Goal: Register for event/course

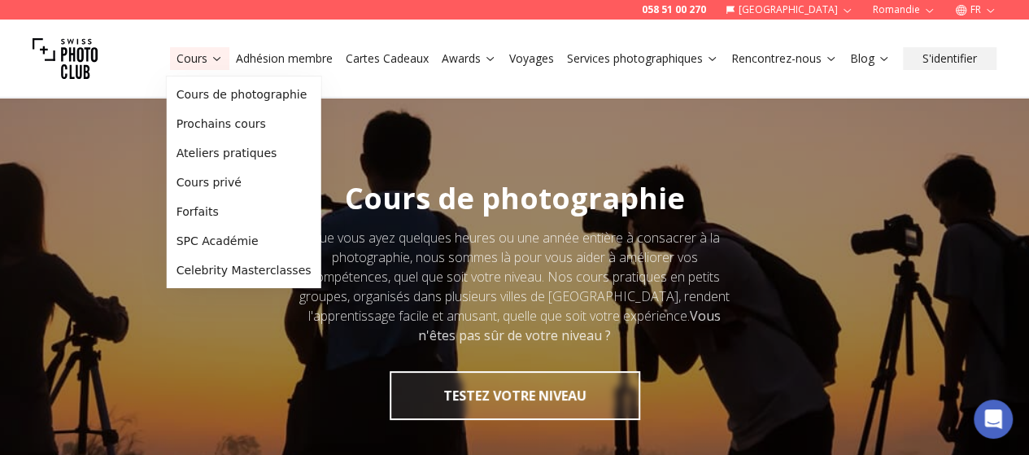
click at [211, 59] on icon at bounding box center [217, 58] width 12 height 12
click at [233, 120] on link "Prochains cours" at bounding box center [244, 123] width 148 height 29
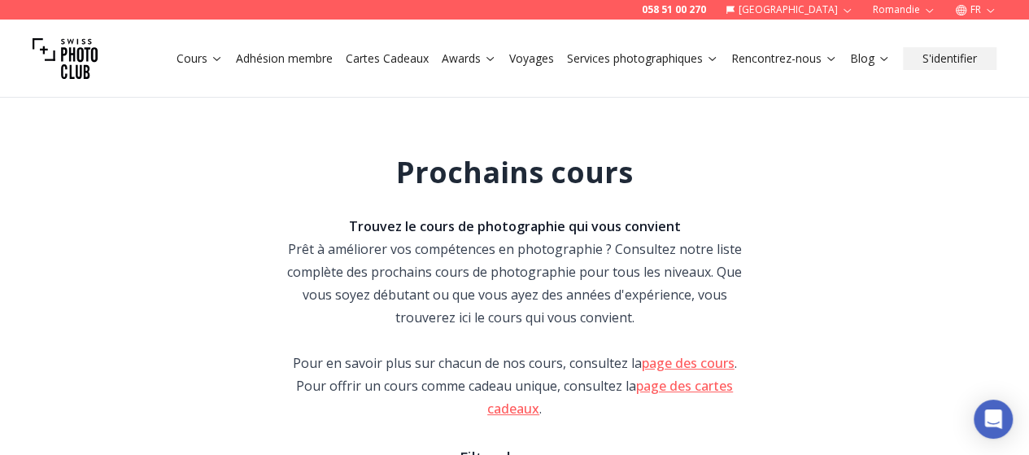
click at [704, 361] on link "page des cours" at bounding box center [688, 363] width 93 height 18
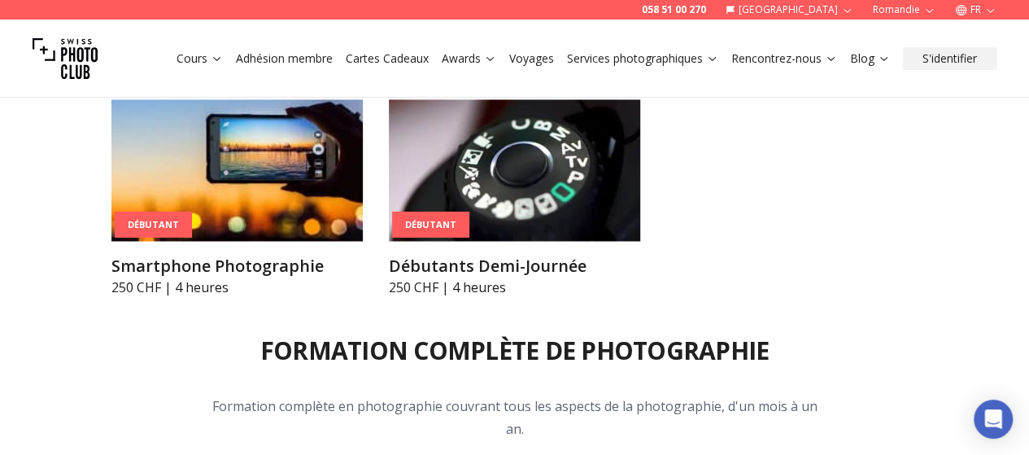
scroll to position [1376, 0]
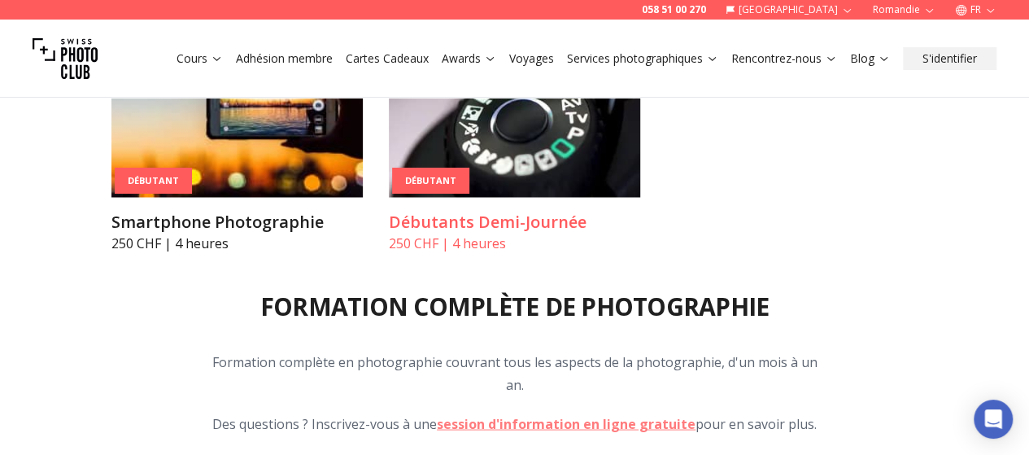
click at [525, 197] on img at bounding box center [514, 126] width 251 height 142
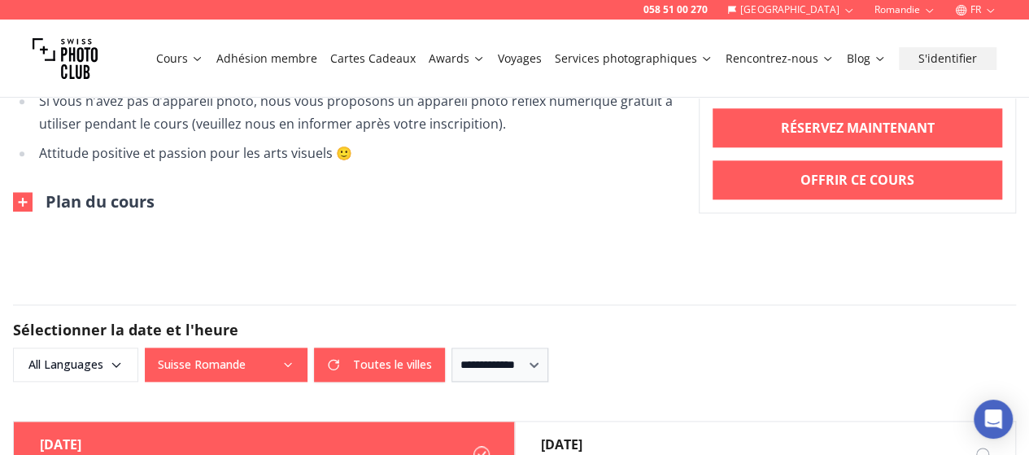
scroll to position [921, 0]
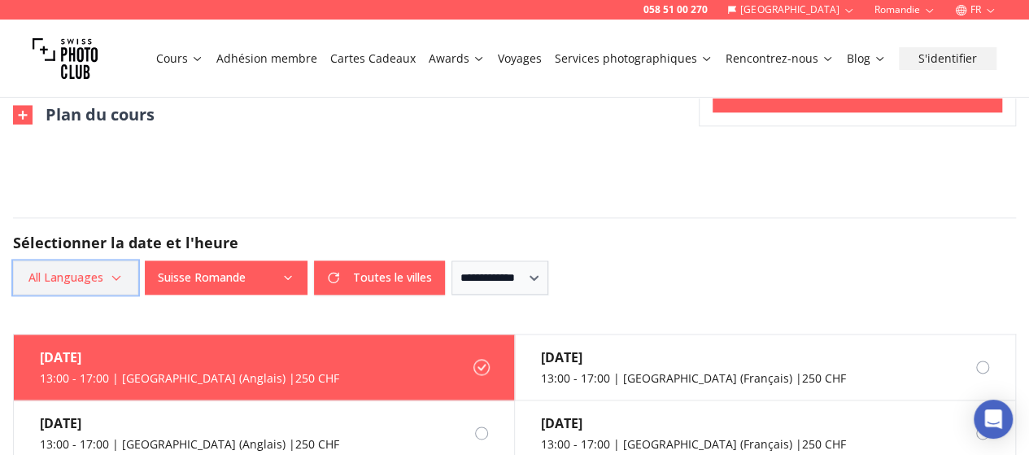
click at [116, 271] on icon "button" at bounding box center [116, 277] width 13 height 13
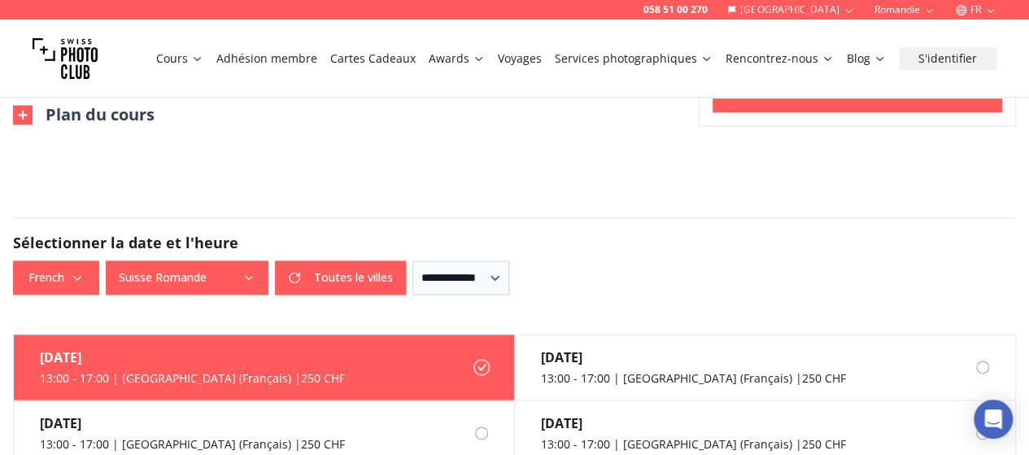
click at [366, 361] on label "21 sept. 13:00 - 17:00 | Geneva (Français) | 250 CHF" at bounding box center [264, 367] width 501 height 66
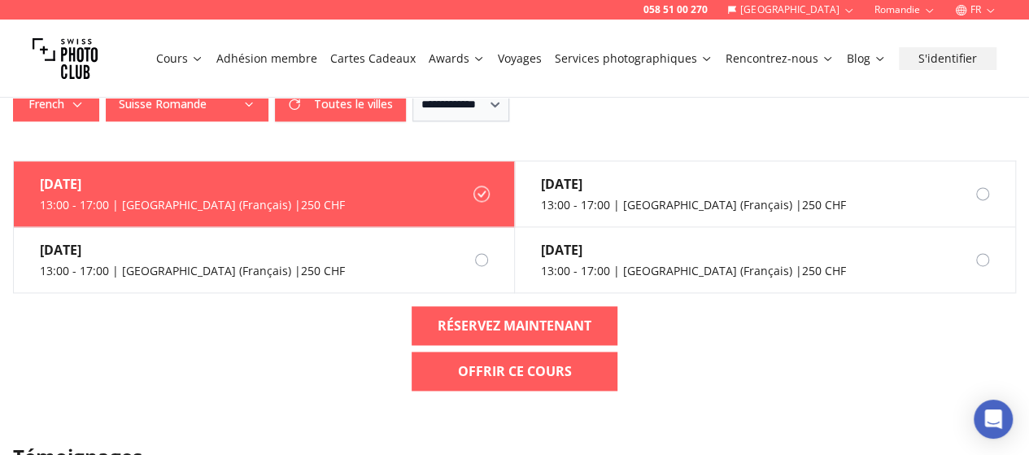
scroll to position [1182, 0]
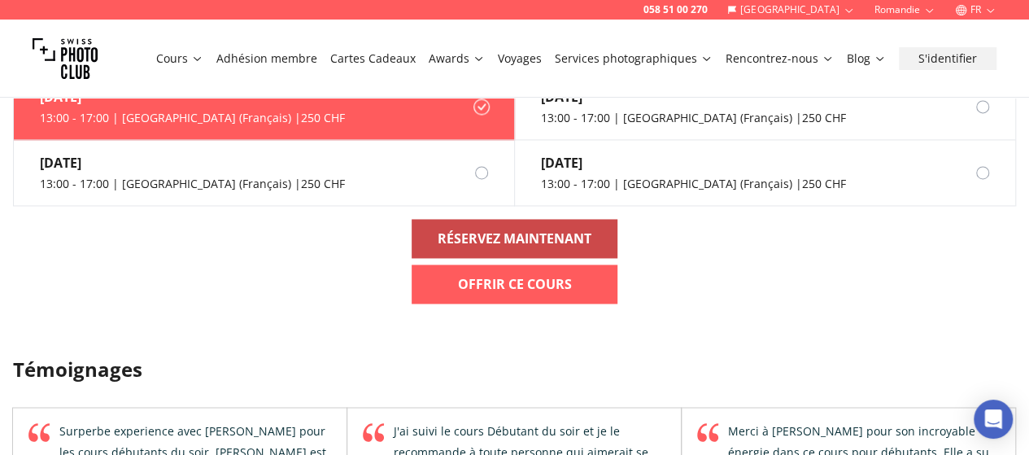
click at [584, 219] on link "RÉSERVEZ MAINTENANT" at bounding box center [515, 238] width 206 height 39
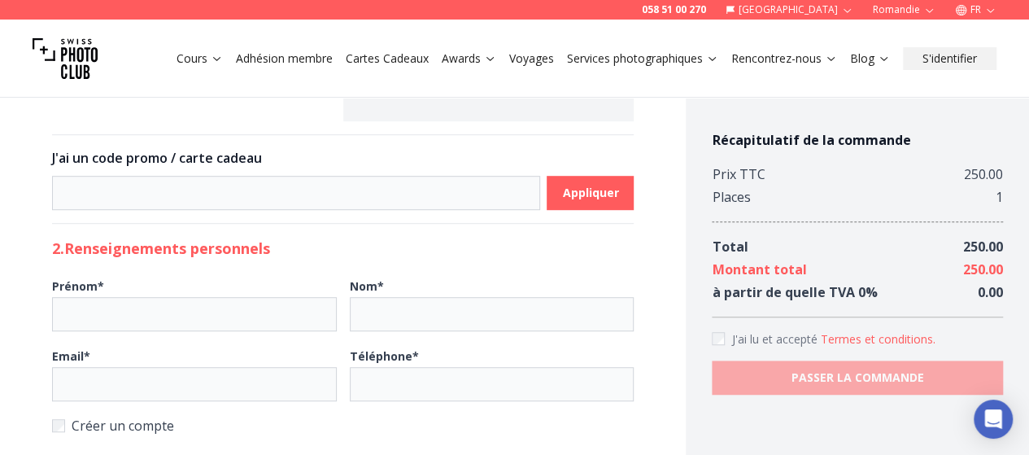
scroll to position [455, 0]
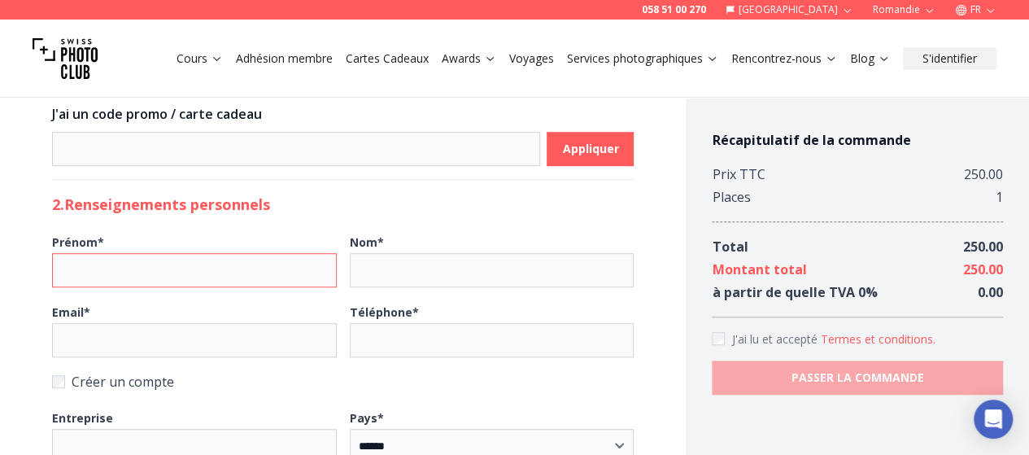
click at [198, 263] on input "Prénom *" at bounding box center [194, 270] width 285 height 34
type input "*****"
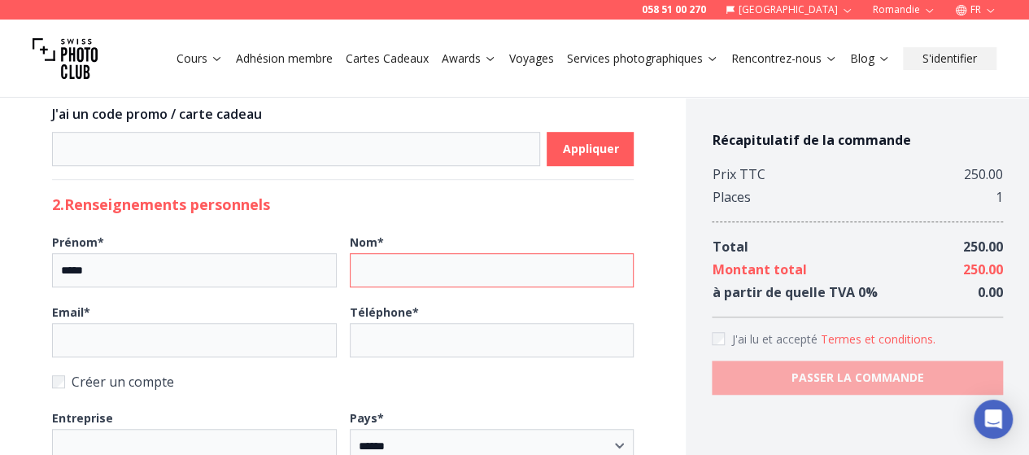
click at [371, 253] on input "Nom *" at bounding box center [492, 270] width 285 height 34
type input "**********"
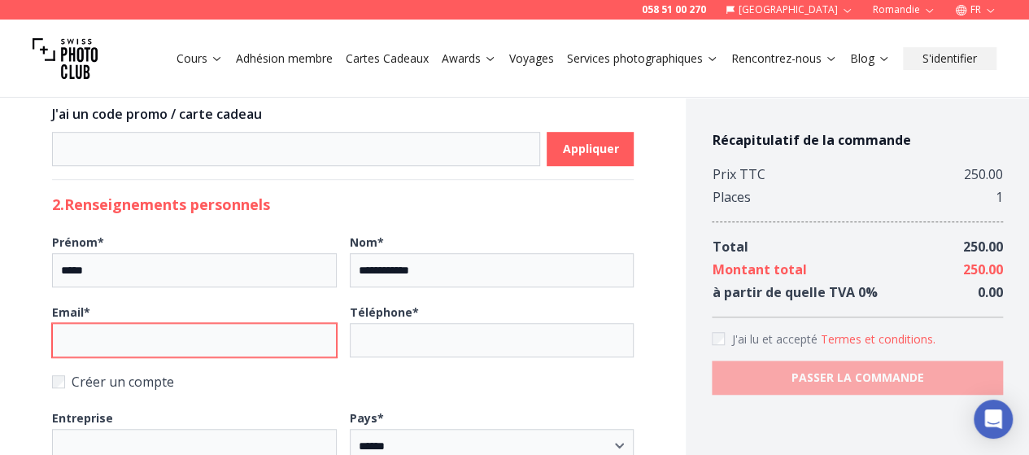
click at [197, 323] on input "Email *" at bounding box center [194, 340] width 285 height 34
type input "**********"
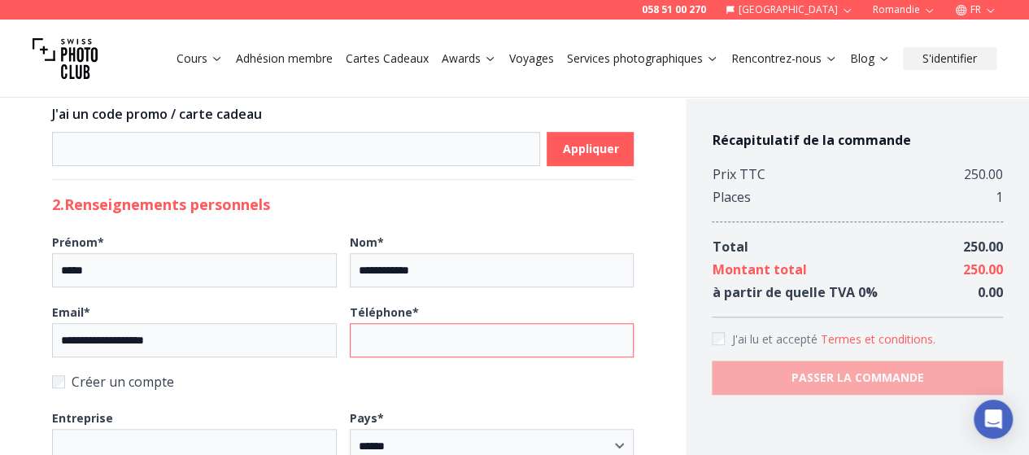
click at [383, 323] on input "Téléphone *" at bounding box center [492, 340] width 285 height 34
type input "**********"
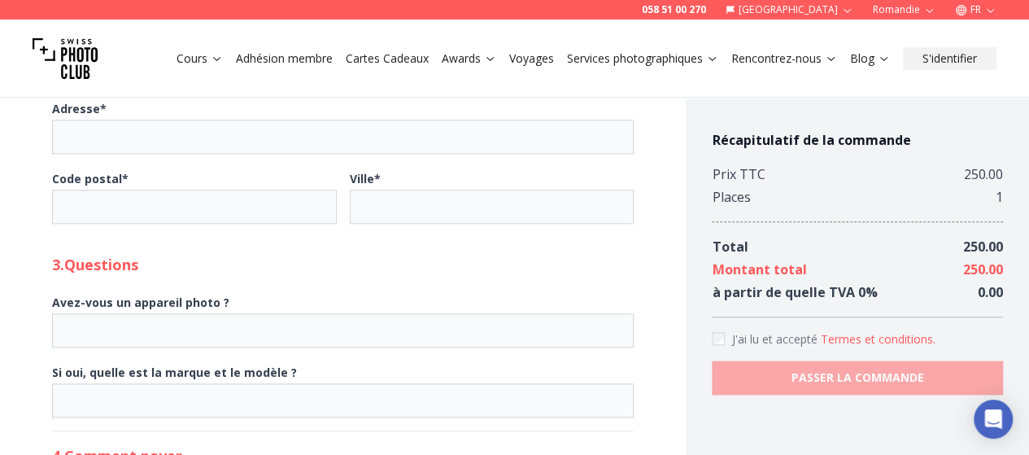
scroll to position [857, 0]
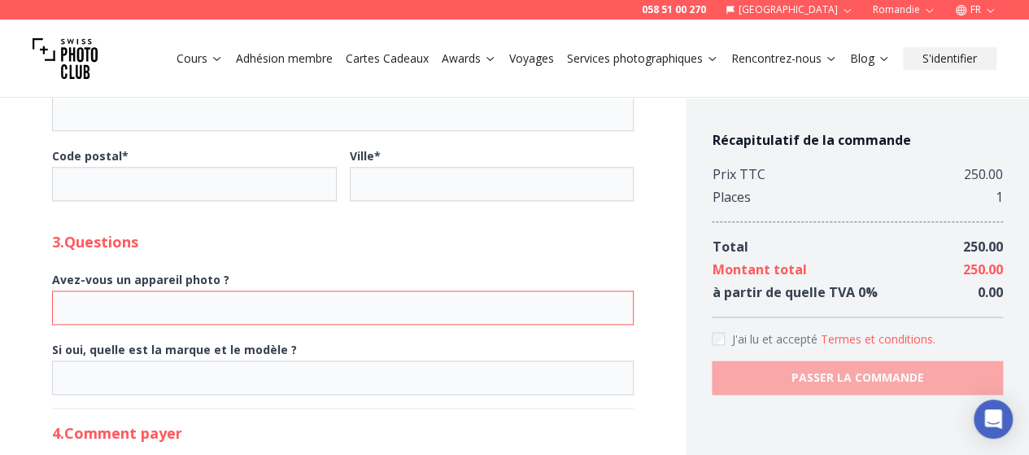
click at [99, 290] on input "Avez-vous un appareil photo ?" at bounding box center [342, 307] width 581 height 34
type input "***"
click at [113, 360] on input "Si oui, quelle est la marque et le modèle ?" at bounding box center [342, 377] width 581 height 34
type input "**********"
click at [722, 346] on label "J'ai lu et accepté Termes et conditions ." at bounding box center [857, 338] width 291 height 17
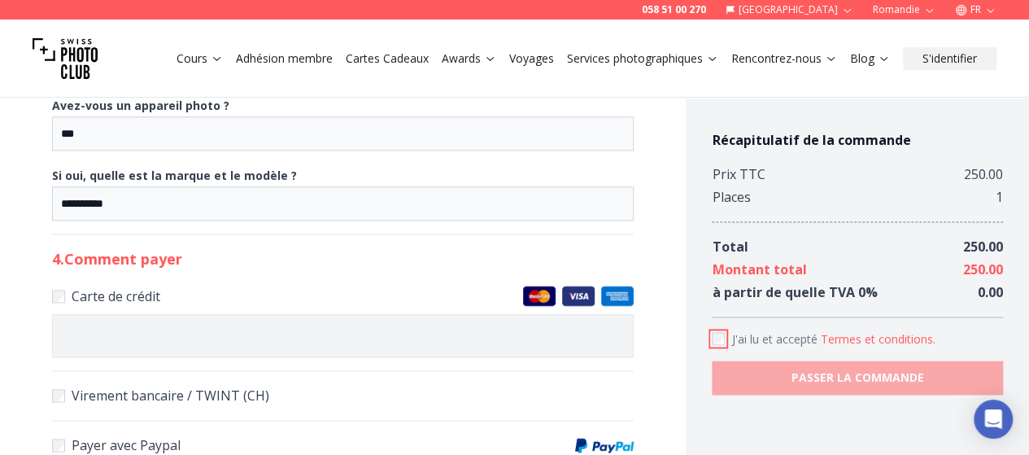
scroll to position [1064, 0]
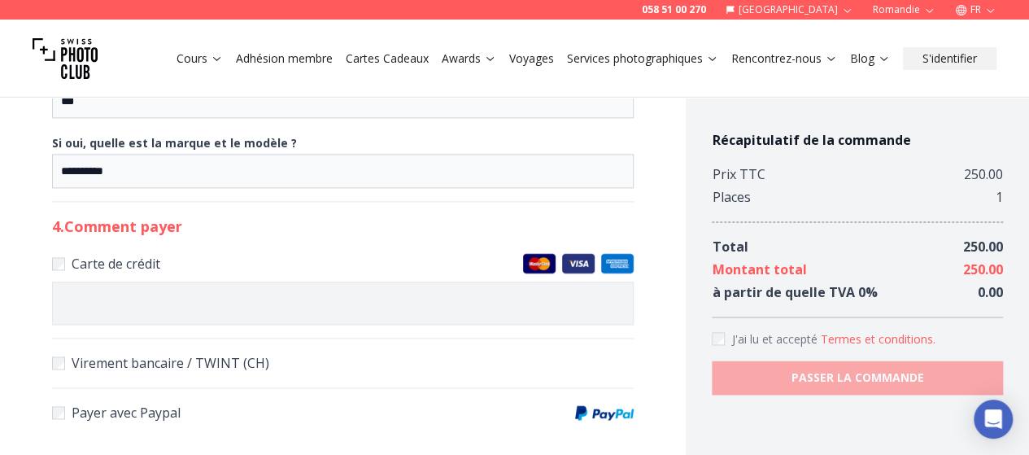
click at [861, 342] on button "Termes et conditions ." at bounding box center [877, 339] width 115 height 16
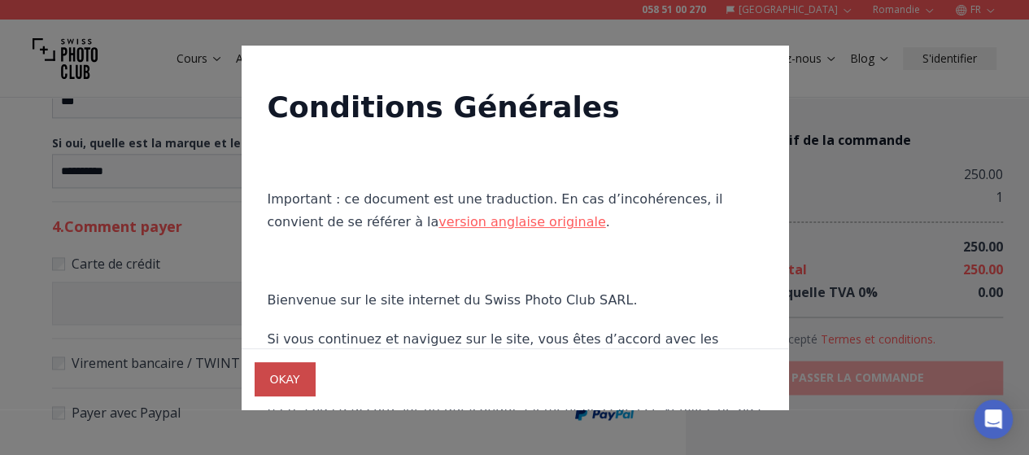
click at [301, 386] on span "OKAY" at bounding box center [285, 378] width 56 height 29
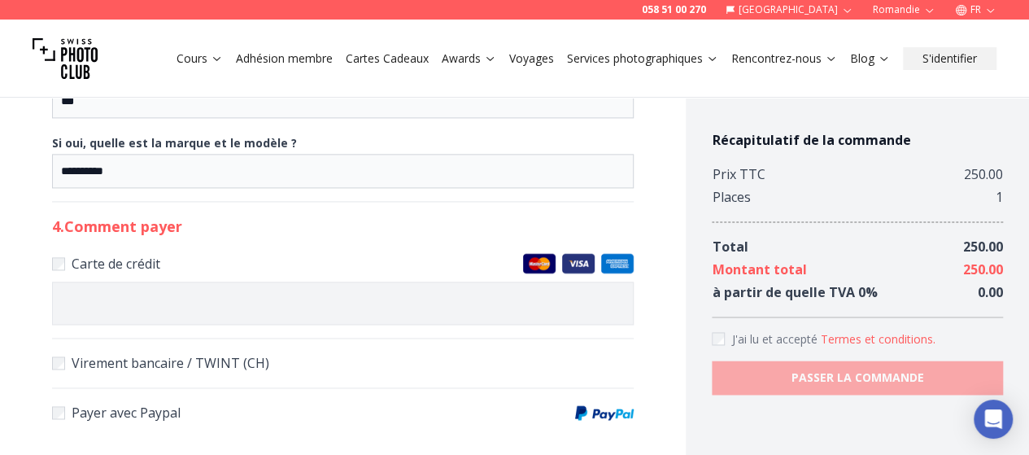
click at [851, 343] on button "Termes et conditions ." at bounding box center [877, 339] width 115 height 16
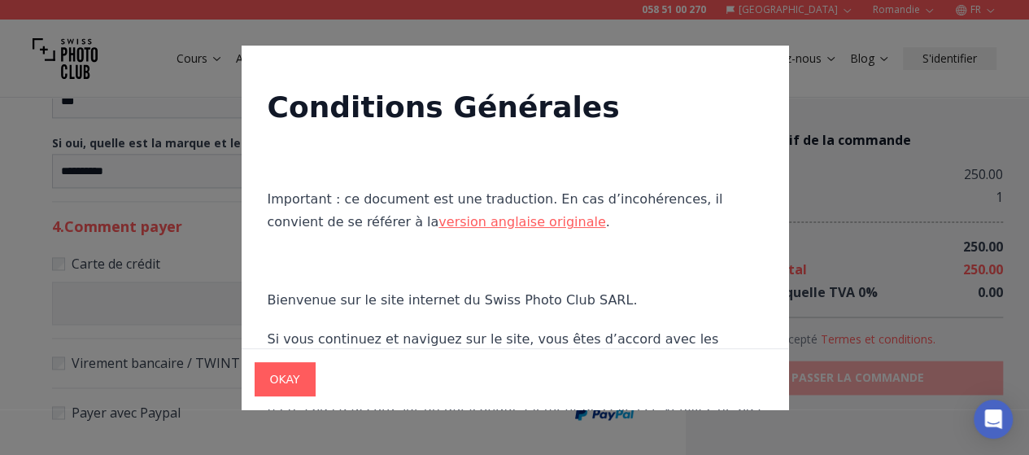
click at [911, 307] on div at bounding box center [514, 227] width 1029 height 455
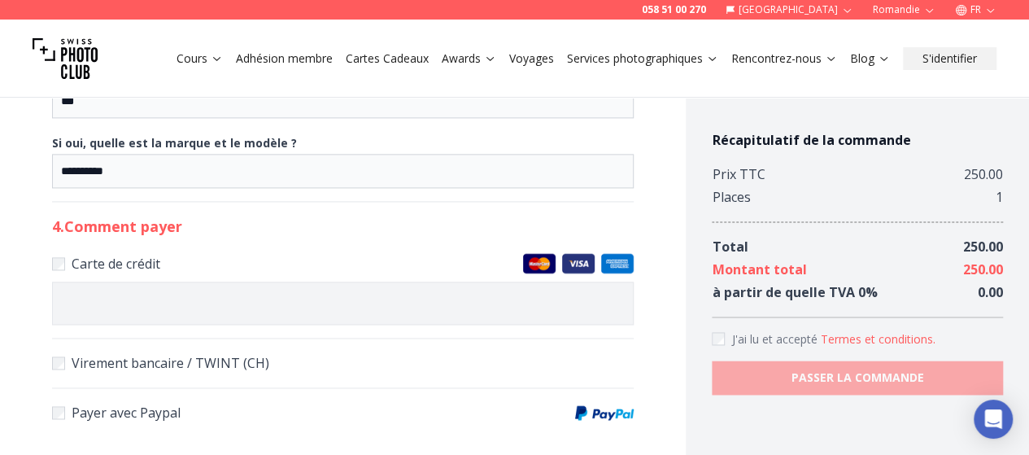
click at [880, 338] on button "Termes et conditions ." at bounding box center [877, 339] width 115 height 16
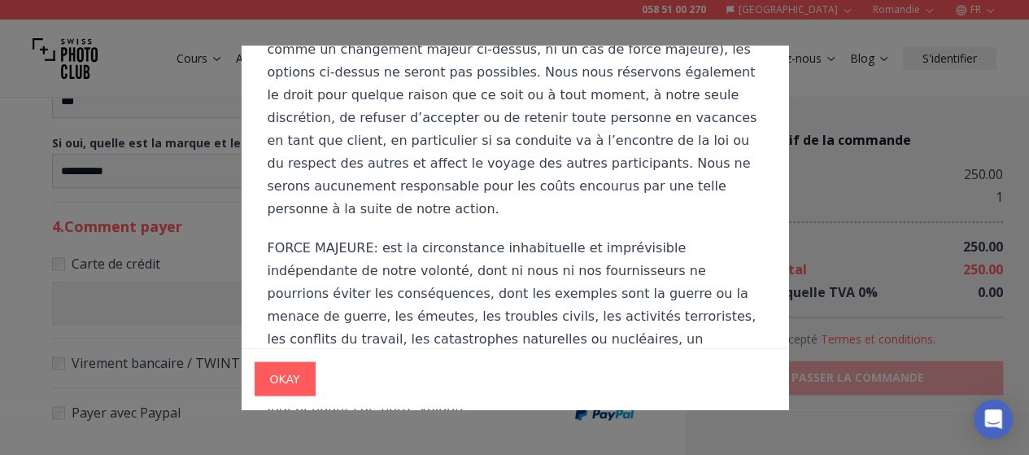
scroll to position [10846, 0]
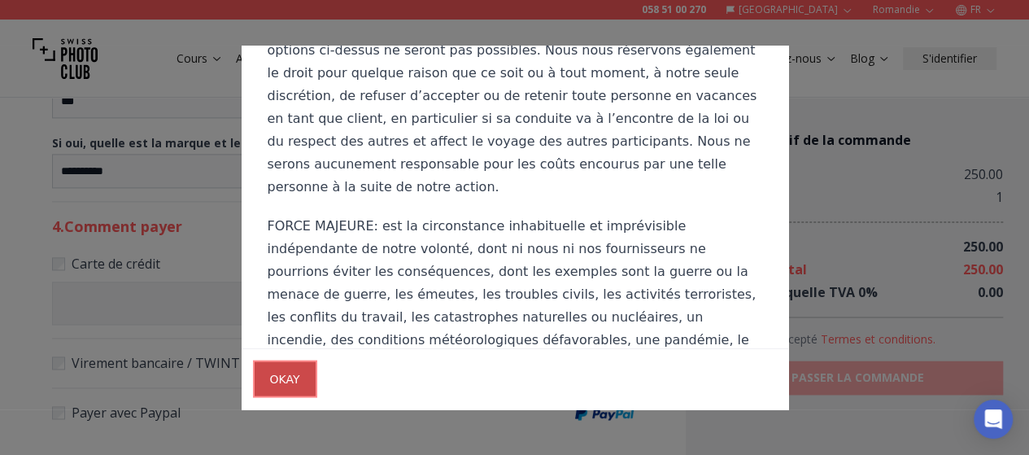
click at [294, 382] on span "OKAY" at bounding box center [285, 378] width 56 height 29
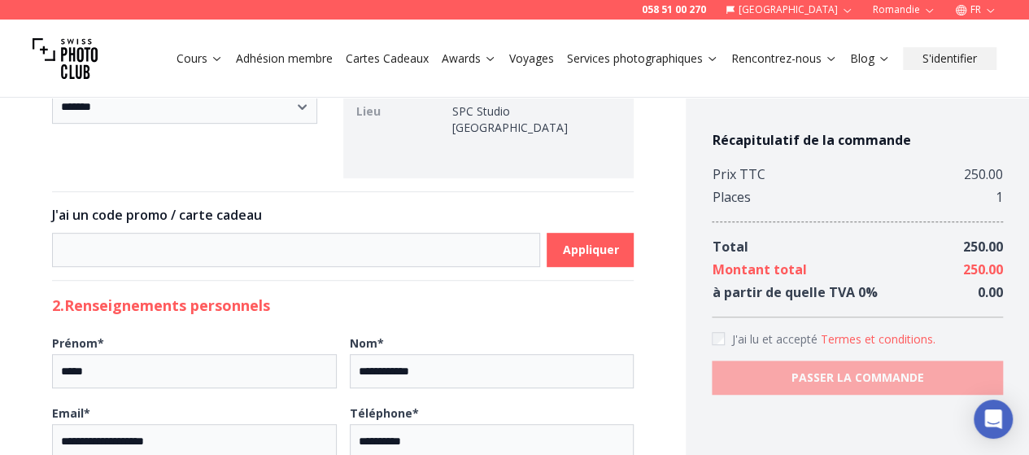
scroll to position [356, 0]
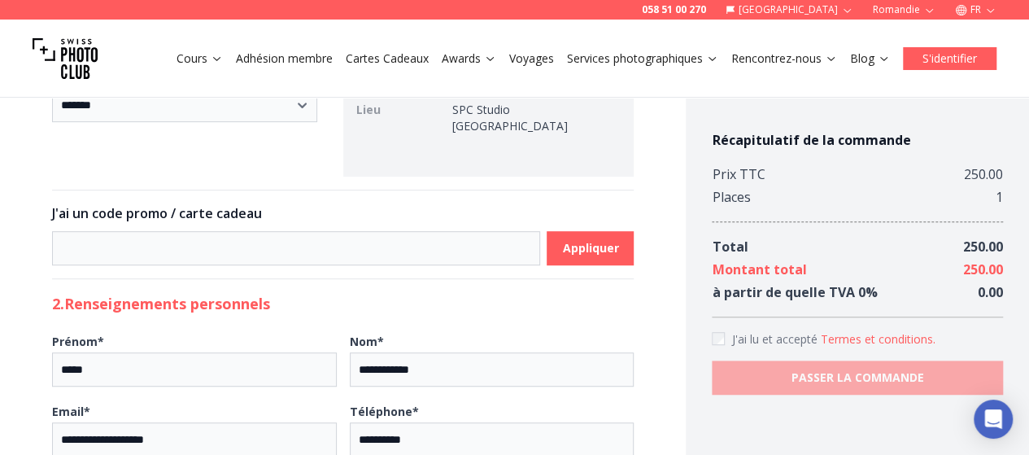
click at [932, 60] on button "S'identifier" at bounding box center [950, 58] width 94 height 23
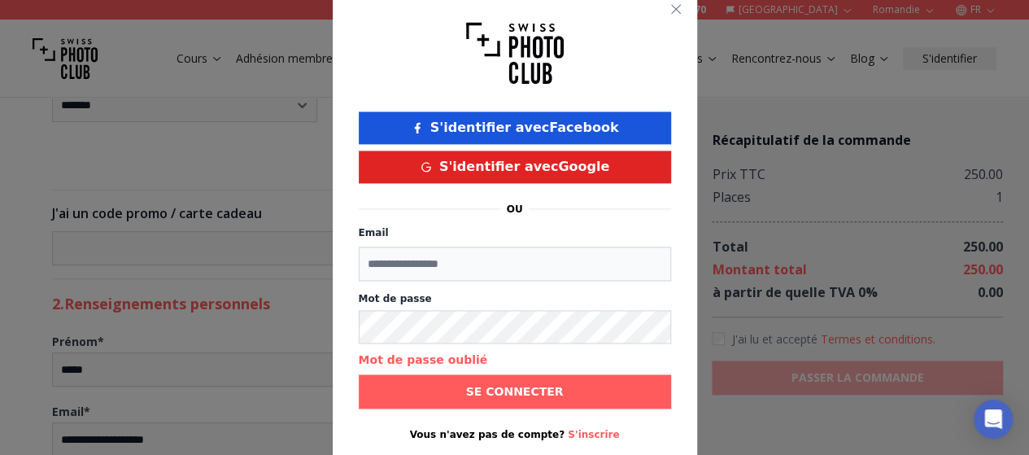
click at [581, 438] on button "S'inscrire" at bounding box center [593, 434] width 51 height 13
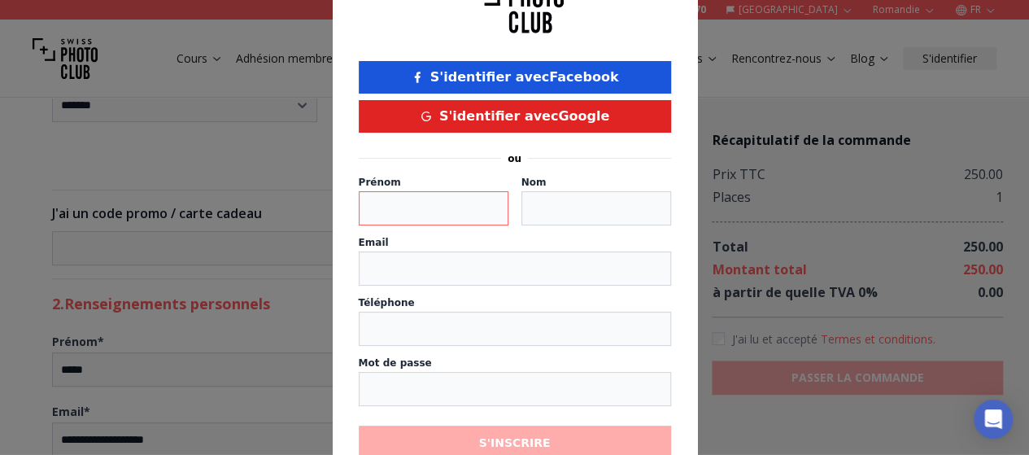
click at [445, 212] on input at bounding box center [434, 208] width 150 height 34
type input "*****"
click at [534, 216] on input at bounding box center [596, 208] width 150 height 34
type input "**********"
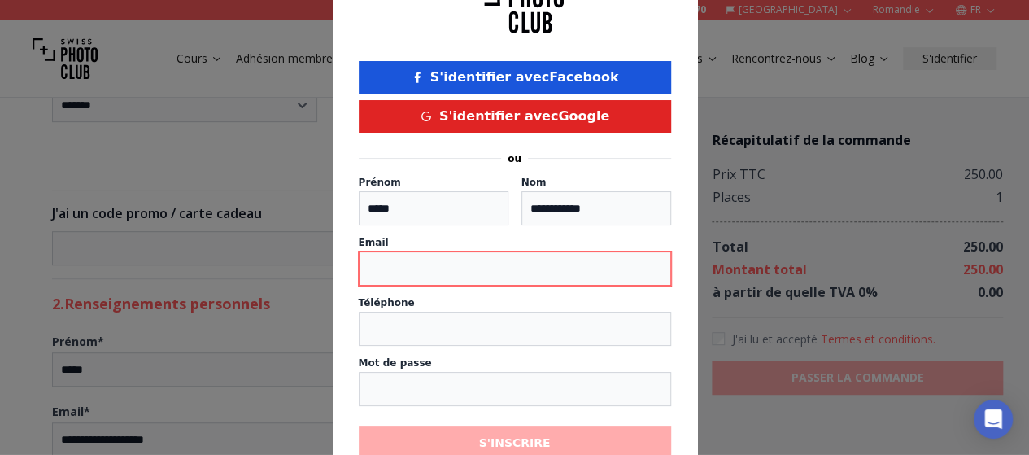
click at [450, 281] on input "email" at bounding box center [515, 268] width 312 height 34
type input "**********"
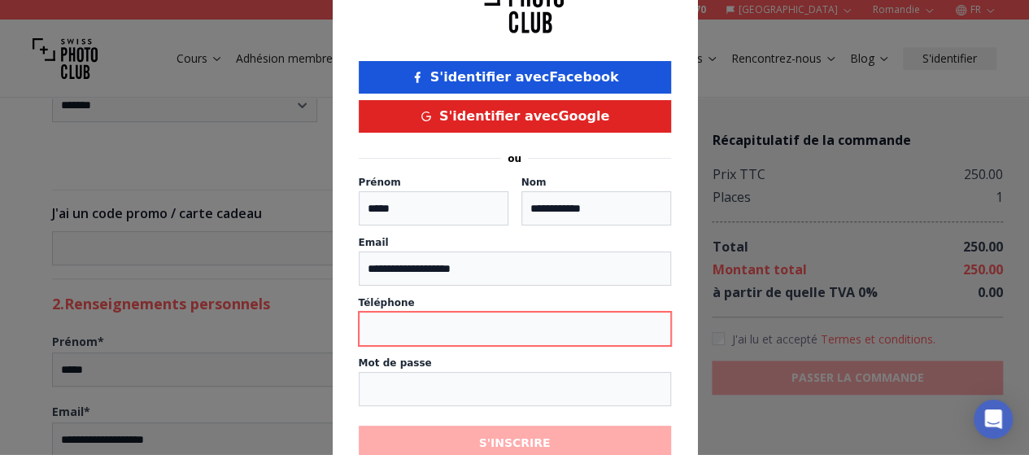
click at [446, 338] on input "number" at bounding box center [515, 328] width 312 height 34
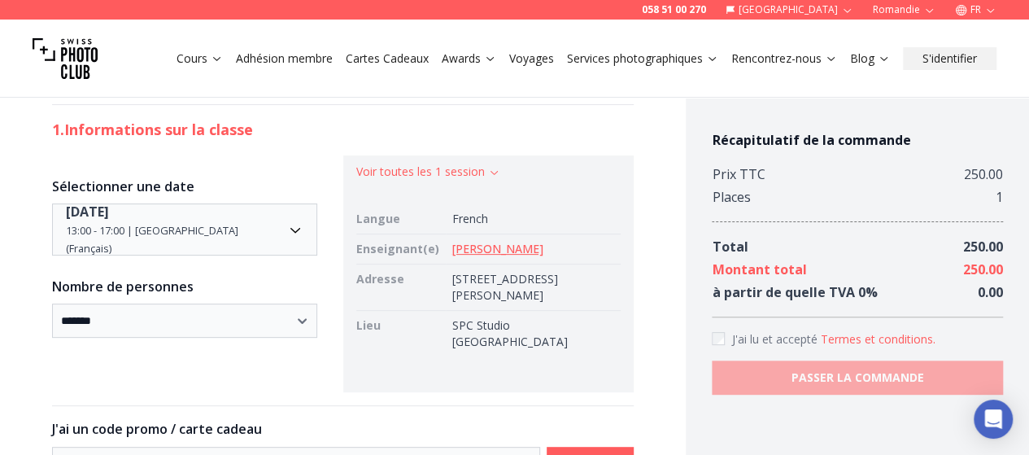
scroll to position [79, 0]
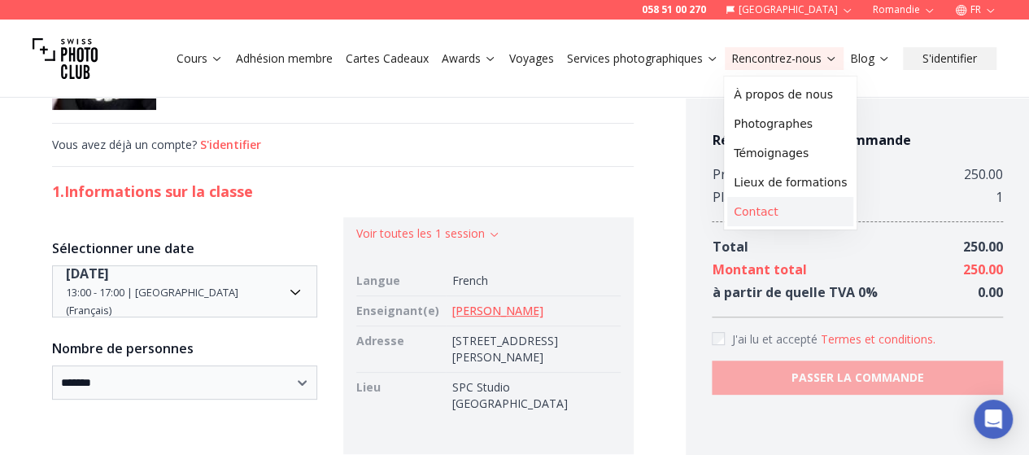
click at [777, 214] on link "Contact" at bounding box center [790, 211] width 126 height 29
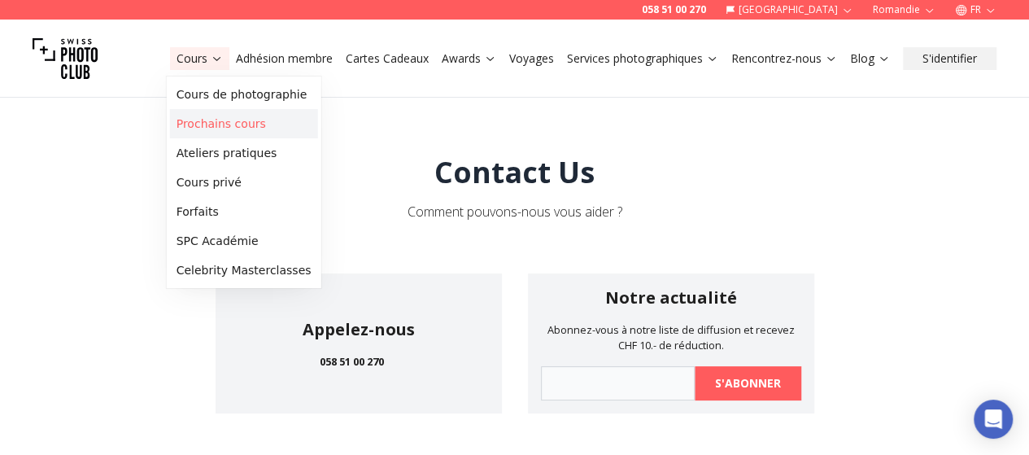
click at [216, 124] on link "Prochains cours" at bounding box center [244, 123] width 148 height 29
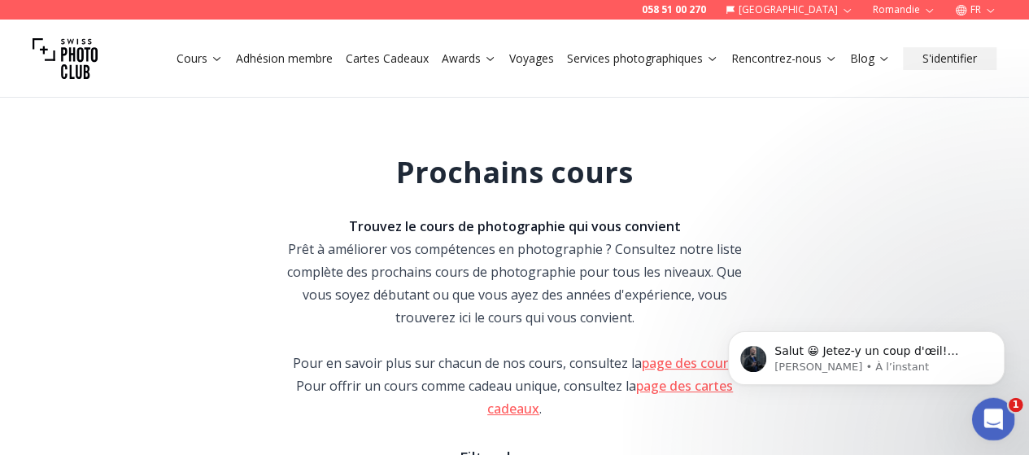
click at [995, 417] on icon "Ouvrir le Messenger Intercom" at bounding box center [991, 416] width 27 height 27
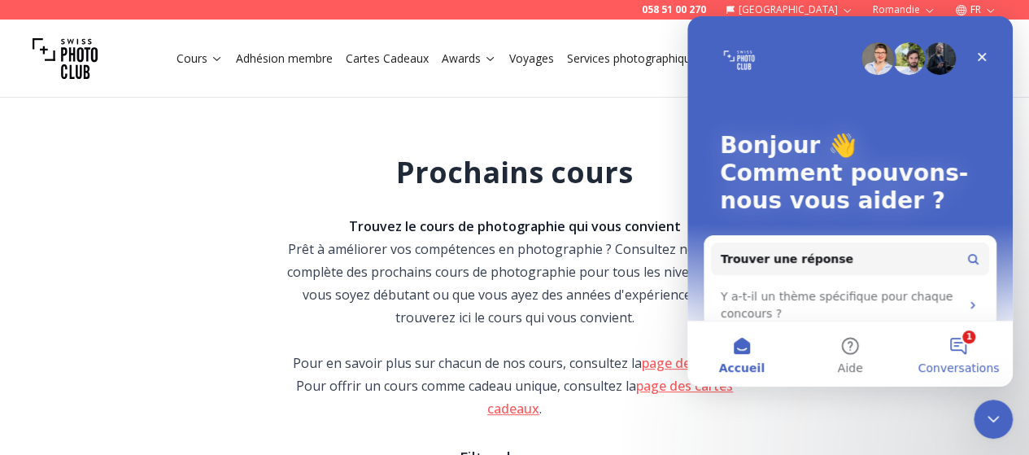
click at [965, 351] on button "1 Conversations" at bounding box center [958, 353] width 108 height 65
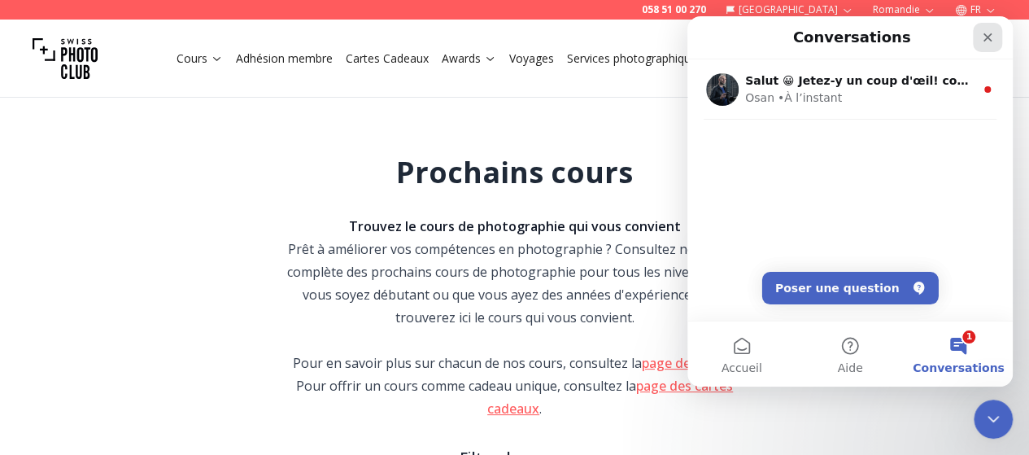
click at [991, 35] on icon "Fermer" at bounding box center [987, 37] width 13 height 13
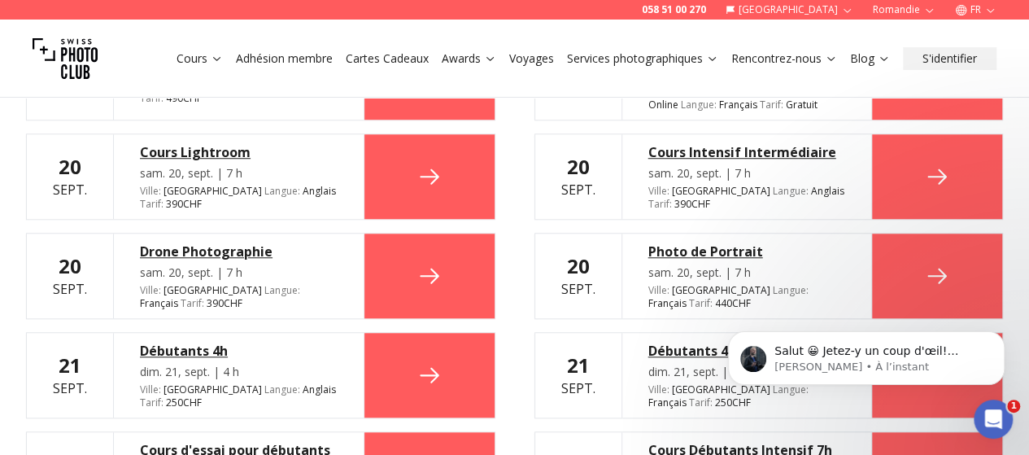
scroll to position [596, 0]
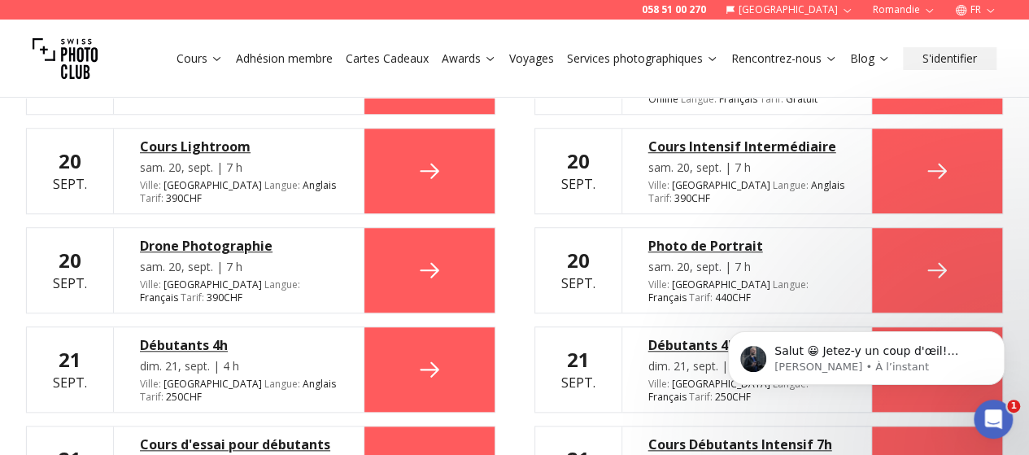
click at [189, 342] on div "Débutants 4h" at bounding box center [239, 345] width 198 height 20
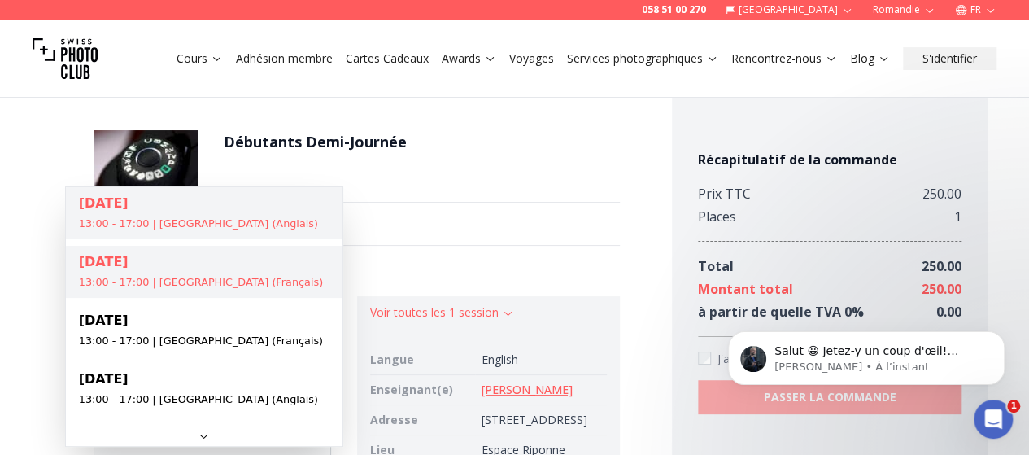
select select "**********"
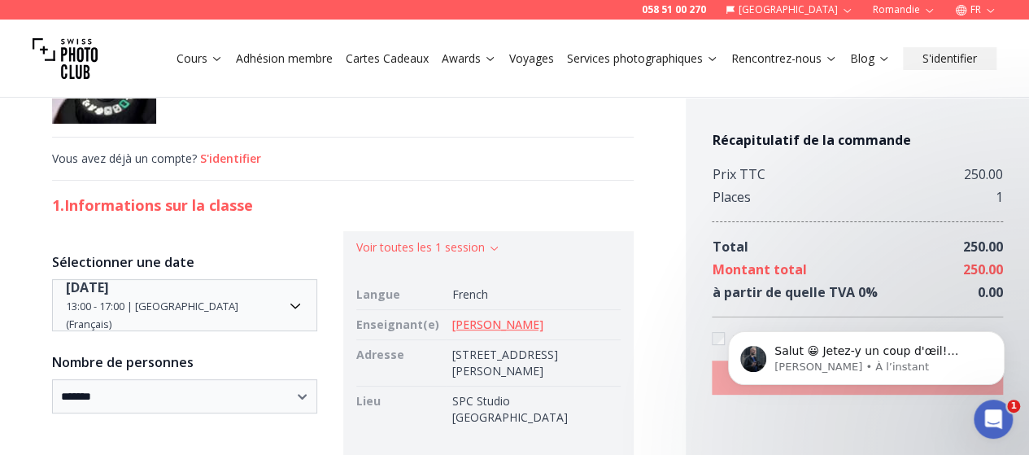
scroll to position [98, 0]
